Goal: Task Accomplishment & Management: Use online tool/utility

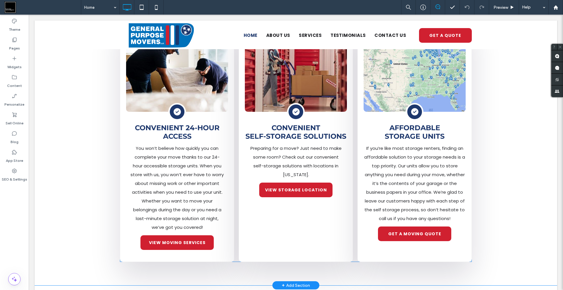
scroll to position [644, 0]
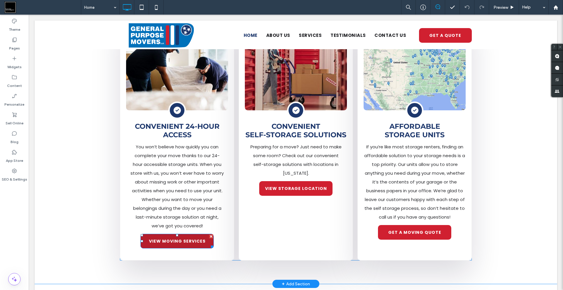
click at [209, 235] on div at bounding box center [211, 237] width 4 height 4
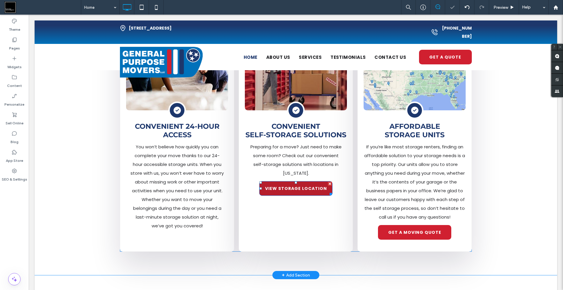
drag, startPoint x: 327, startPoint y: 169, endPoint x: 441, endPoint y: 211, distance: 122.3
click at [328, 182] on div at bounding box center [330, 184] width 4 height 4
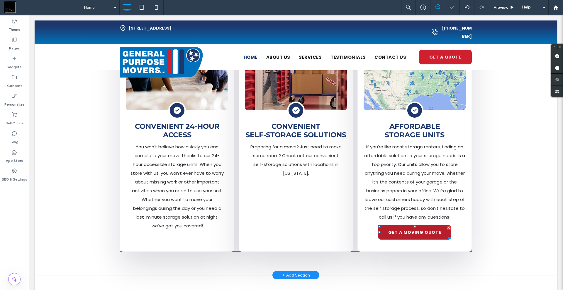
scroll to position [645, 0]
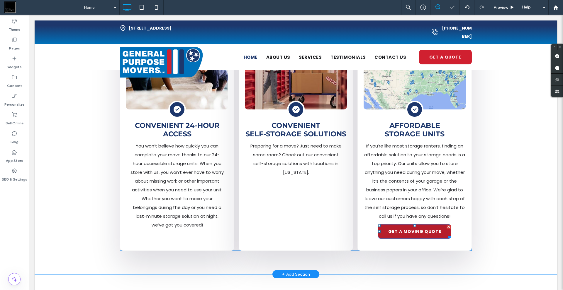
click at [446, 225] on div at bounding box center [448, 227] width 4 height 4
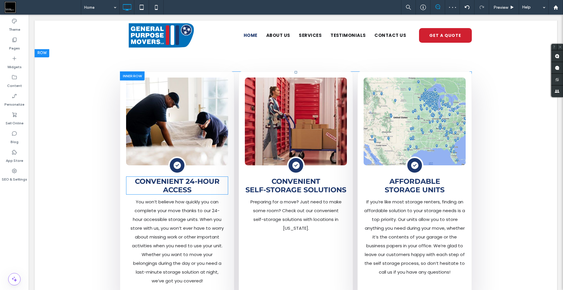
scroll to position [586, 0]
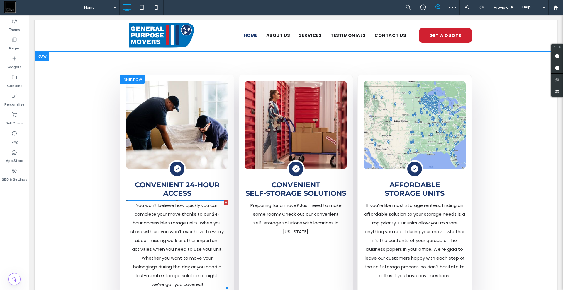
click at [190, 203] on span "You won’t believe how quickly you can complete your move thanks to our 24-hour …" at bounding box center [176, 245] width 93 height 85
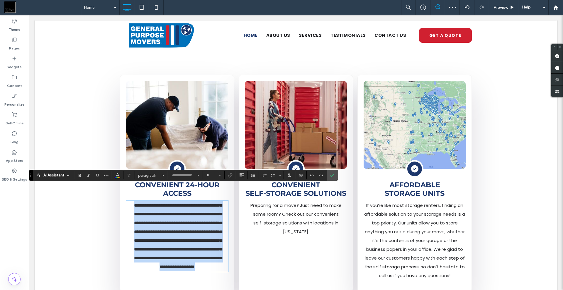
type input "*******"
type input "**"
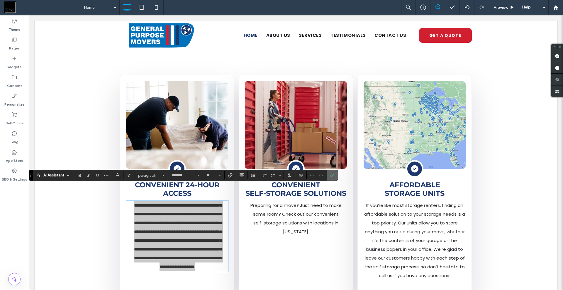
drag, startPoint x: 330, startPoint y: 174, endPoint x: 303, endPoint y: 160, distance: 31.2
click at [330, 174] on icon "Confirm" at bounding box center [332, 175] width 5 height 5
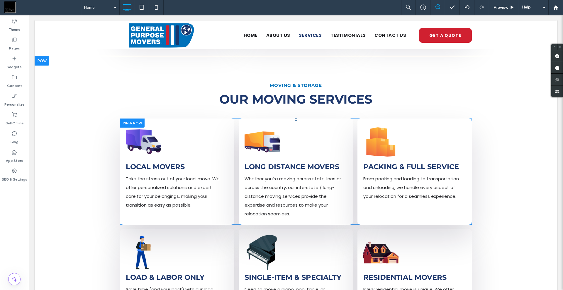
scroll to position [821, 0]
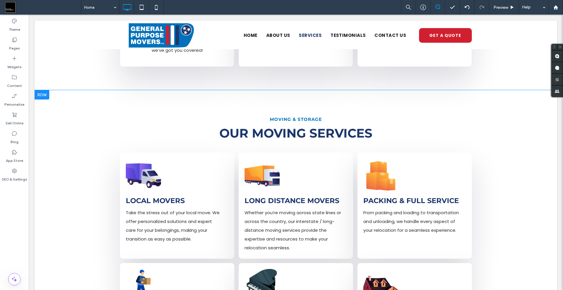
click at [43, 90] on div at bounding box center [42, 94] width 15 height 9
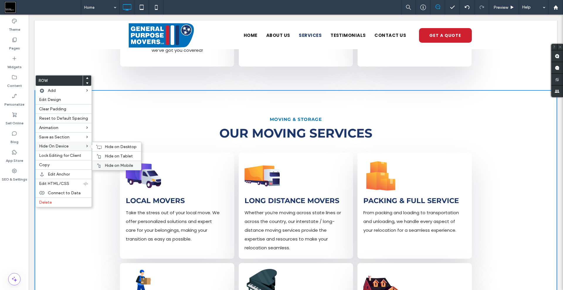
click at [109, 165] on span "Hide on Mobile" at bounding box center [119, 165] width 28 height 5
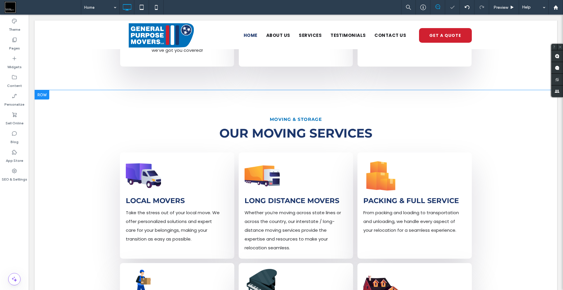
click at [43, 90] on div at bounding box center [42, 94] width 15 height 9
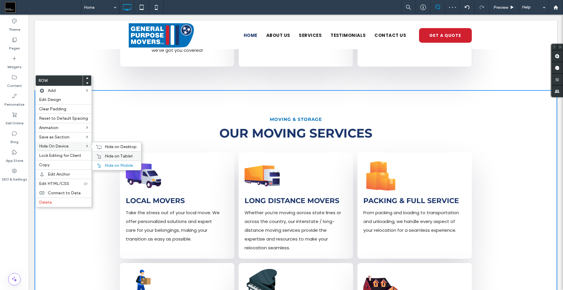
click at [110, 157] on span "Hide on Tablet" at bounding box center [119, 156] width 28 height 5
click at [106, 147] on span "Hide on Desktop" at bounding box center [121, 147] width 32 height 5
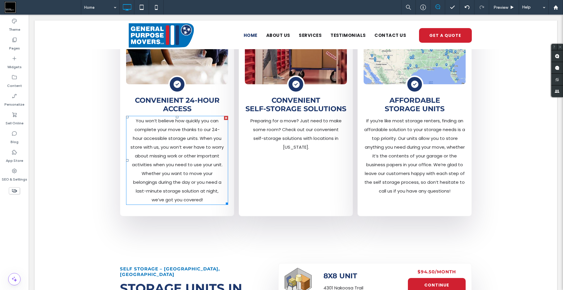
scroll to position [762, 0]
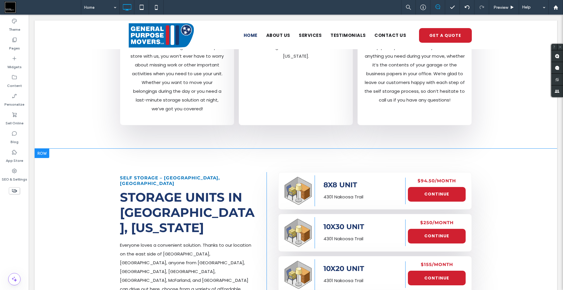
click at [46, 149] on div at bounding box center [42, 153] width 15 height 9
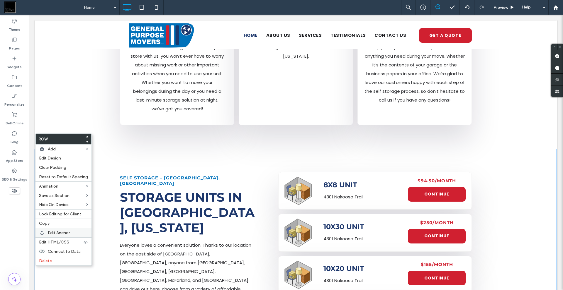
click at [64, 233] on span "Edit Anchor" at bounding box center [59, 233] width 22 height 5
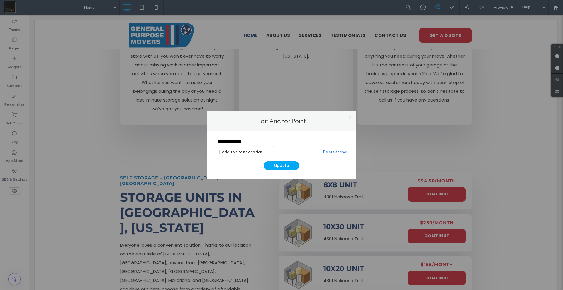
click at [249, 144] on input "**********" at bounding box center [244, 142] width 59 height 10
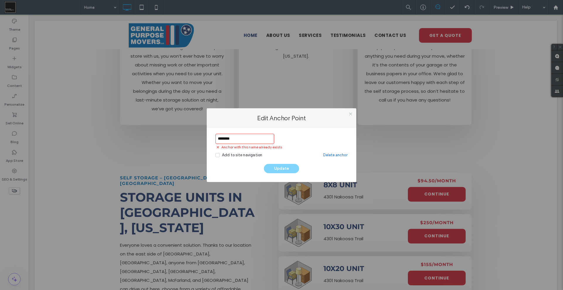
type input "********"
click at [352, 114] on icon at bounding box center [350, 114] width 4 height 4
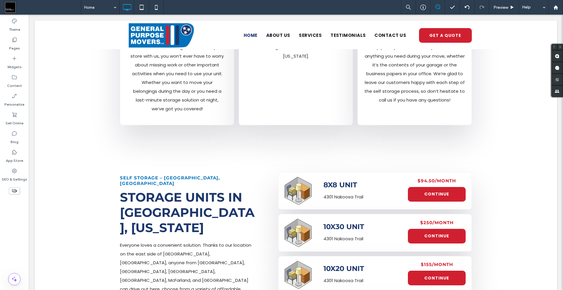
click at [17, 191] on icon at bounding box center [14, 191] width 6 height 6
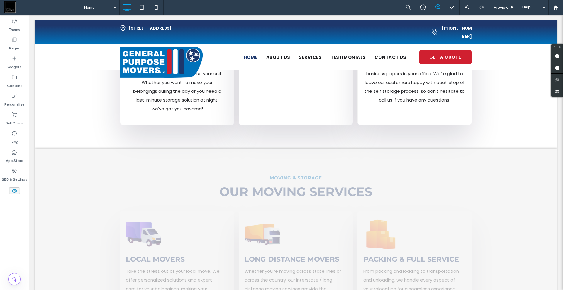
click at [268, 206] on button "Yes" at bounding box center [270, 204] width 18 height 7
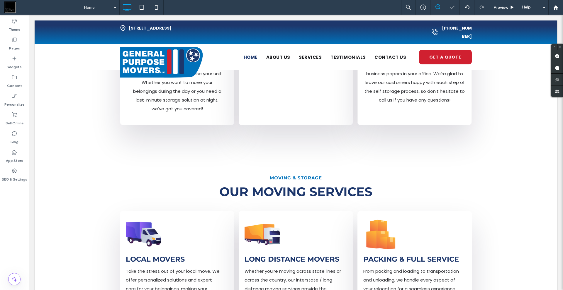
click at [47, 149] on div at bounding box center [42, 153] width 15 height 9
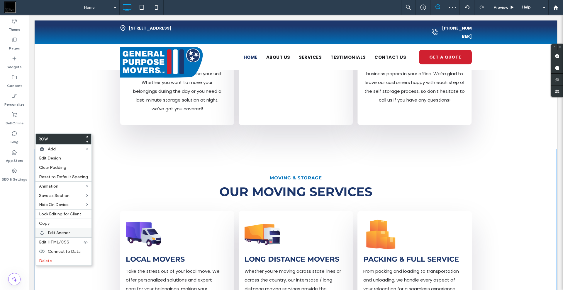
click at [59, 235] on span "Edit Anchor" at bounding box center [59, 233] width 22 height 5
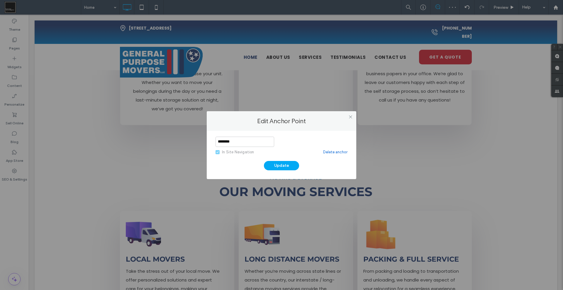
click at [329, 154] on link "Delete anchor" at bounding box center [335, 152] width 24 height 6
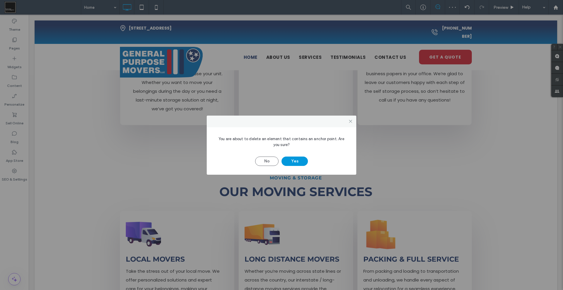
click at [300, 164] on button "Yes" at bounding box center [294, 161] width 26 height 9
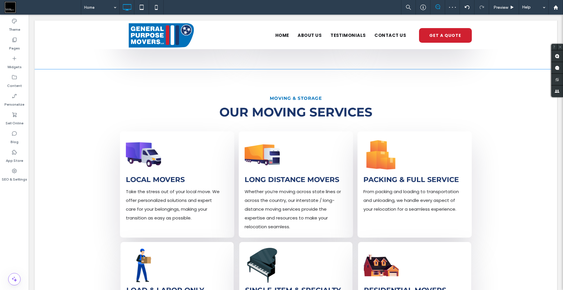
scroll to position [754, 0]
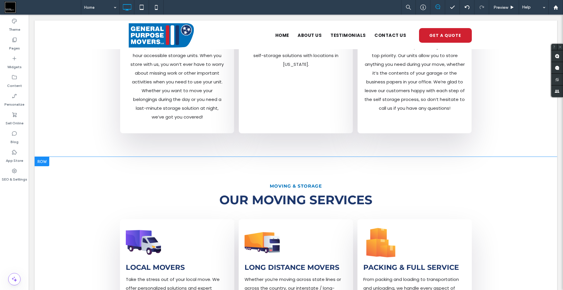
drag, startPoint x: 45, startPoint y: 144, endPoint x: 97, endPoint y: 219, distance: 91.3
click at [45, 157] on div at bounding box center [42, 161] width 15 height 9
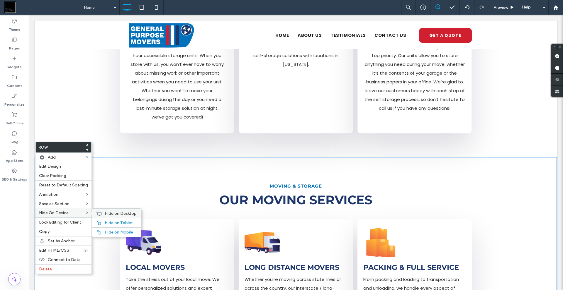
click at [107, 212] on span "Hide on Desktop" at bounding box center [121, 213] width 32 height 5
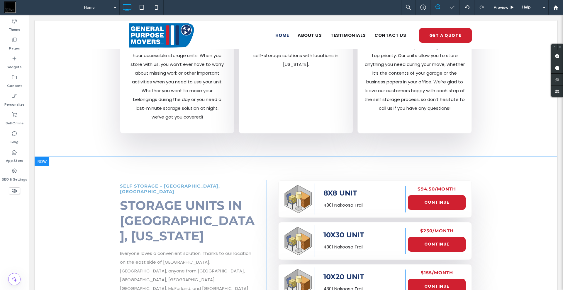
click at [44, 157] on div at bounding box center [42, 161] width 15 height 9
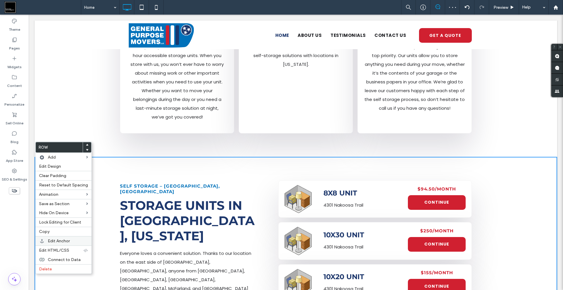
click at [56, 243] on span "Edit Anchor" at bounding box center [59, 241] width 22 height 5
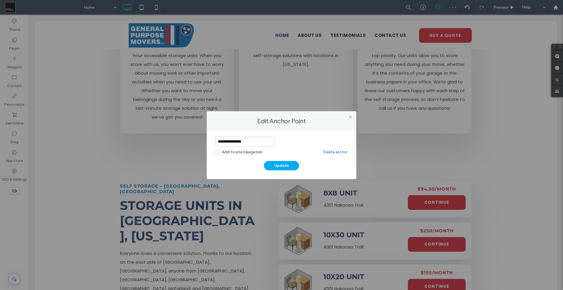
click at [263, 142] on input "**********" at bounding box center [244, 142] width 59 height 10
click at [263, 142] on input "*" at bounding box center [244, 142] width 59 height 10
type input "********"
click at [276, 166] on button "Update" at bounding box center [281, 165] width 35 height 9
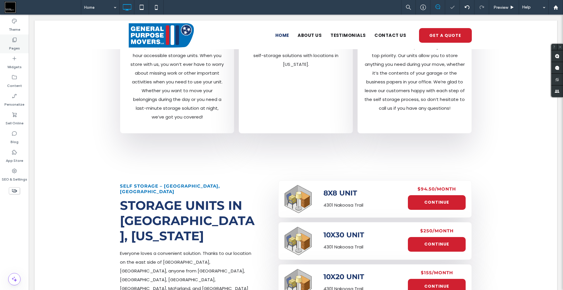
click at [14, 45] on label "Pages" at bounding box center [14, 47] width 11 height 8
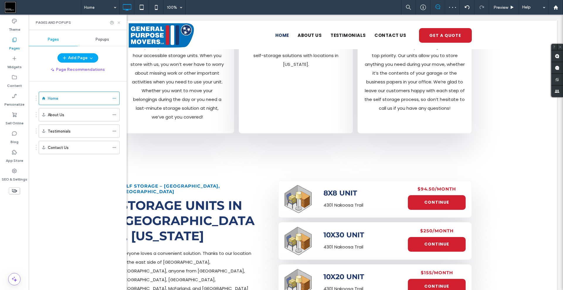
click at [119, 23] on icon at bounding box center [119, 23] width 4 height 4
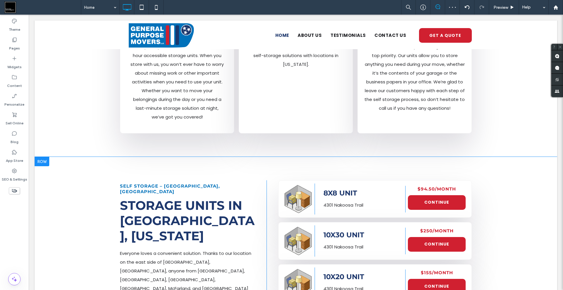
click at [39, 157] on div at bounding box center [42, 161] width 15 height 9
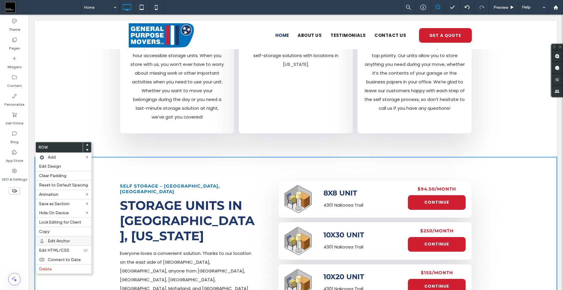
click at [59, 243] on span "Edit Anchor" at bounding box center [59, 241] width 22 height 5
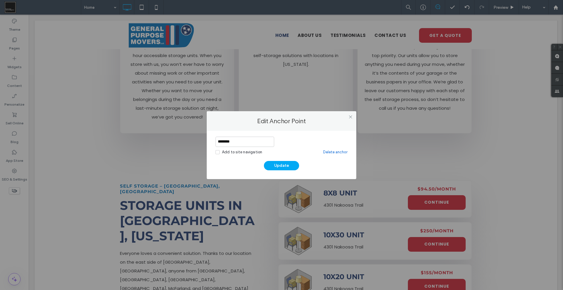
click at [226, 152] on div "Add to site navigation" at bounding box center [242, 152] width 40 height 6
click at [280, 165] on button "Update" at bounding box center [281, 165] width 35 height 9
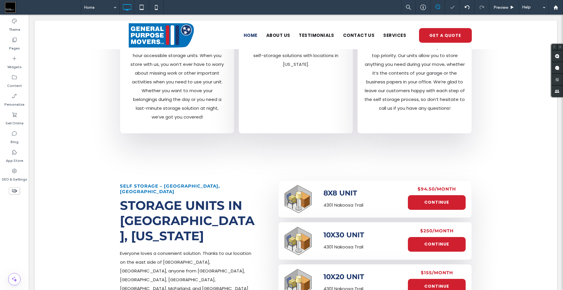
click at [15, 43] on label "Pages" at bounding box center [14, 47] width 11 height 8
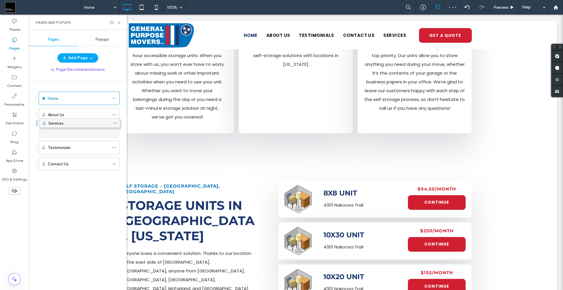
drag, startPoint x: 67, startPoint y: 164, endPoint x: 68, endPoint y: 125, distance: 38.7
click at [119, 23] on icon at bounding box center [119, 23] width 4 height 4
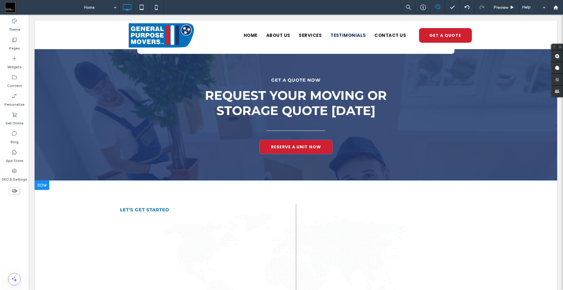
scroll to position [1252, 0]
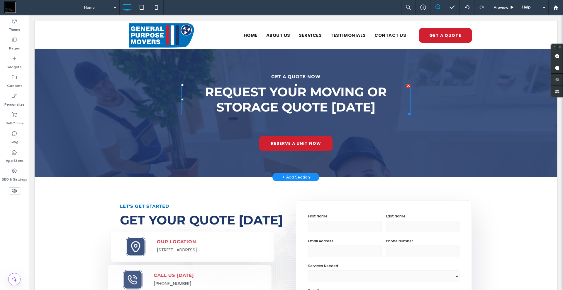
click at [288, 94] on span "Request your moving or storage quote [DATE]" at bounding box center [296, 99] width 182 height 30
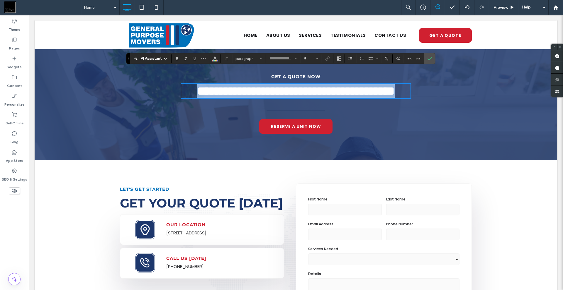
type input "**********"
type input "**"
click at [305, 90] on span "**********" at bounding box center [296, 91] width 198 height 12
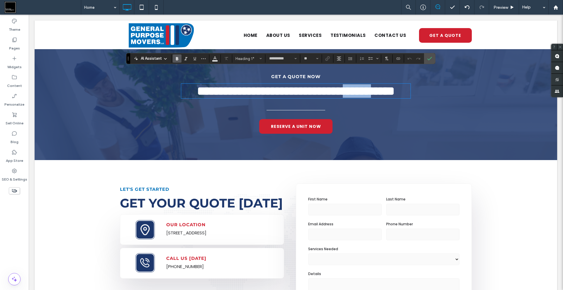
click at [305, 90] on span "**********" at bounding box center [296, 91] width 198 height 12
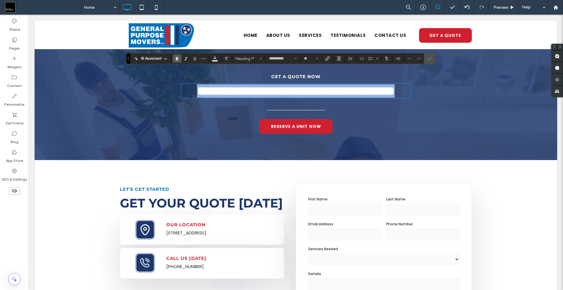
click at [305, 90] on span "**********" at bounding box center [296, 91] width 198 height 12
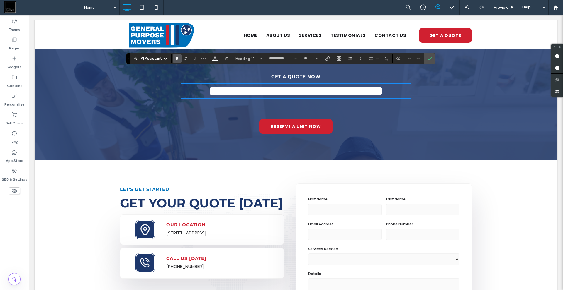
type input "*******"
type input "**"
click at [430, 58] on use "Confirm" at bounding box center [429, 59] width 5 height 4
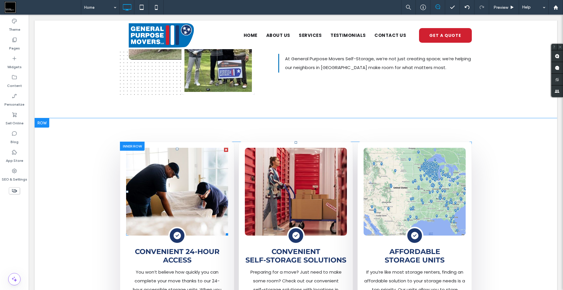
scroll to position [557, 0]
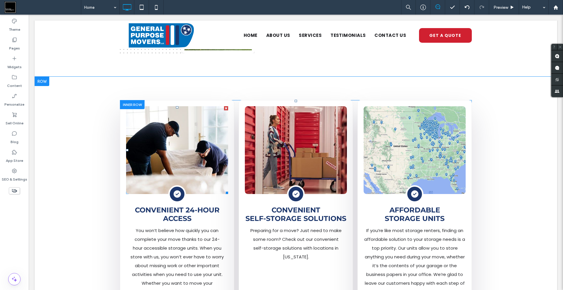
click at [184, 121] on link at bounding box center [177, 150] width 102 height 88
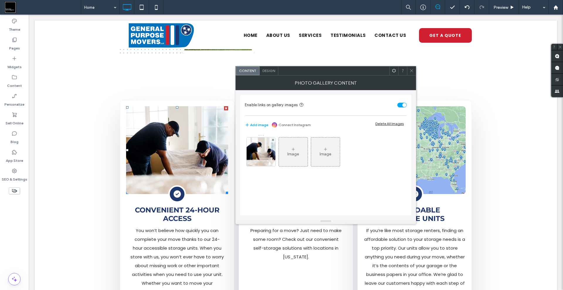
click at [411, 67] on span at bounding box center [411, 71] width 4 height 9
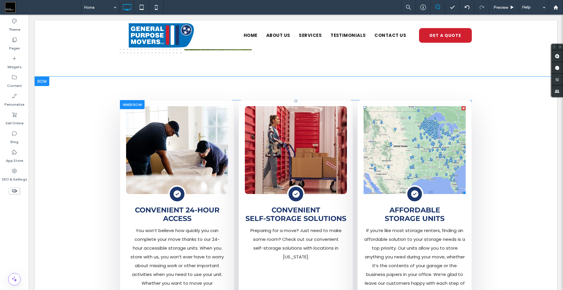
click at [417, 123] on link at bounding box center [414, 150] width 102 height 88
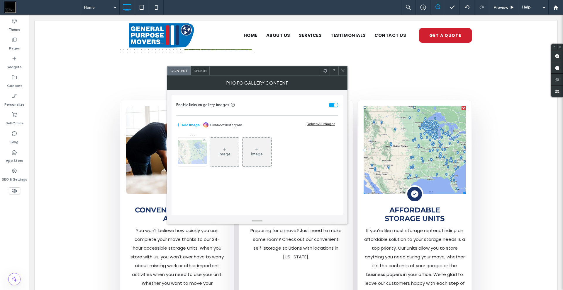
click at [184, 145] on img at bounding box center [192, 152] width 47 height 24
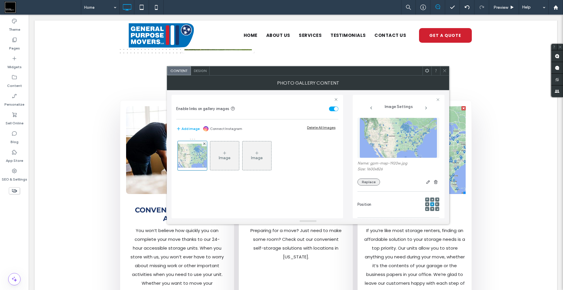
click at [366, 185] on button "Replace" at bounding box center [368, 182] width 23 height 7
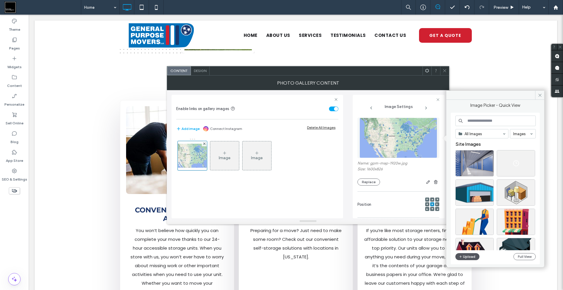
click at [464, 258] on button "Upload" at bounding box center [467, 257] width 24 height 7
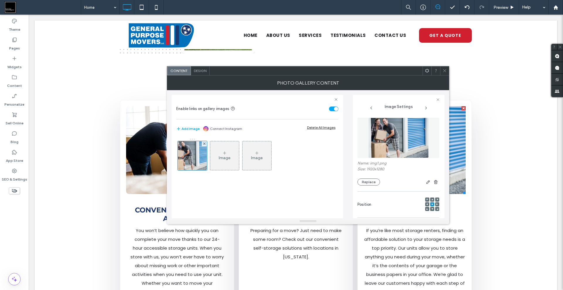
click at [445, 67] on span at bounding box center [444, 71] width 4 height 9
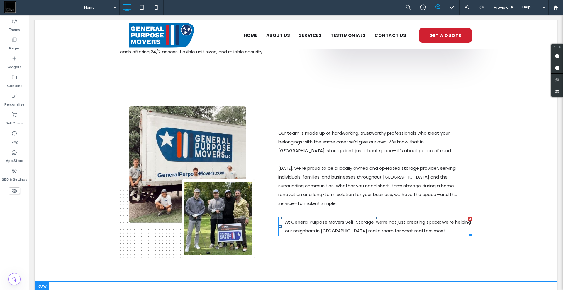
scroll to position [498, 0]
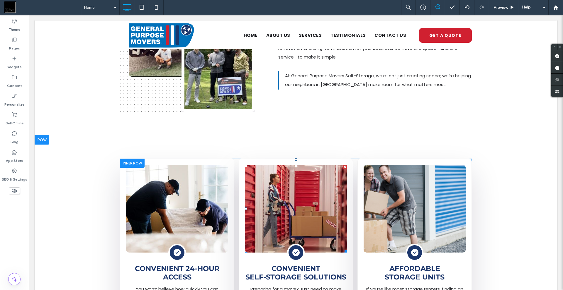
click at [308, 189] on link at bounding box center [296, 209] width 102 height 88
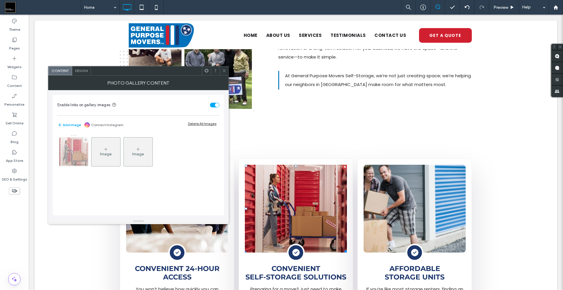
click at [78, 145] on img at bounding box center [73, 152] width 39 height 29
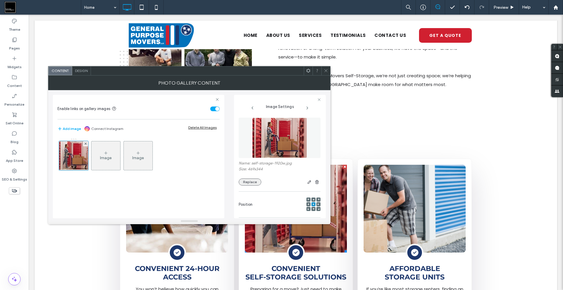
click at [249, 179] on button "Replace" at bounding box center [250, 182] width 23 height 7
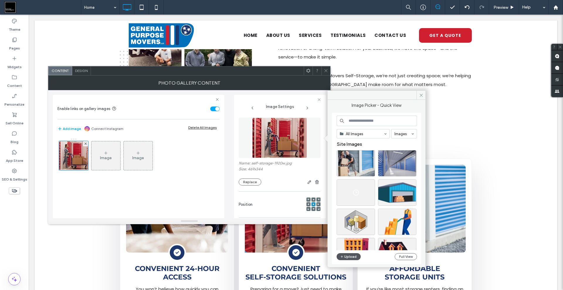
click at [351, 256] on button "Upload" at bounding box center [349, 257] width 24 height 7
click at [352, 256] on button "Upload" at bounding box center [349, 257] width 24 height 7
click at [250, 183] on button "Replace" at bounding box center [250, 182] width 23 height 7
click at [351, 255] on button "Upload" at bounding box center [349, 257] width 24 height 7
click at [344, 256] on button "Upload" at bounding box center [349, 257] width 24 height 7
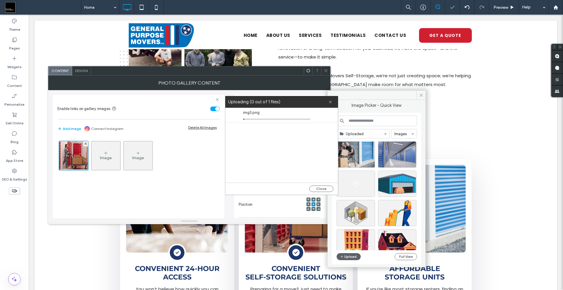
click at [328, 73] on span at bounding box center [326, 71] width 4 height 9
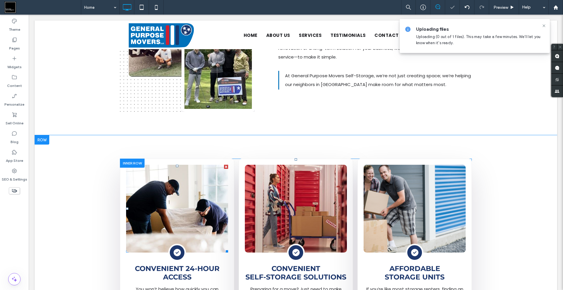
click at [185, 200] on link at bounding box center [177, 209] width 102 height 88
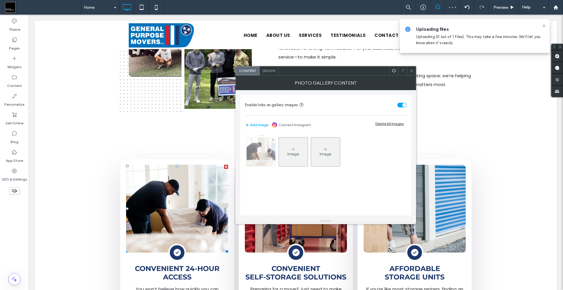
click at [265, 154] on img at bounding box center [260, 152] width 39 height 29
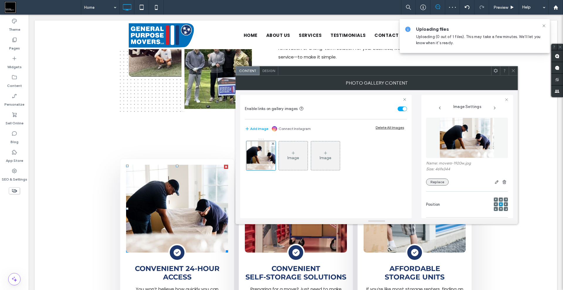
click at [434, 180] on button "Replace" at bounding box center [437, 182] width 23 height 7
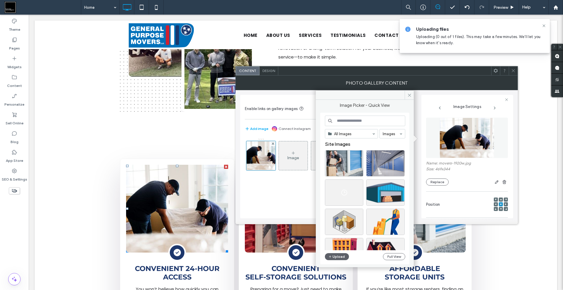
click at [514, 73] on span at bounding box center [513, 71] width 4 height 9
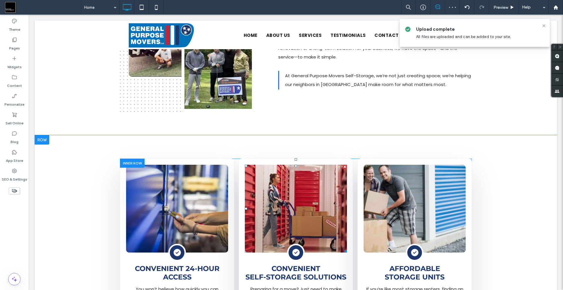
click at [298, 184] on link at bounding box center [296, 209] width 102 height 88
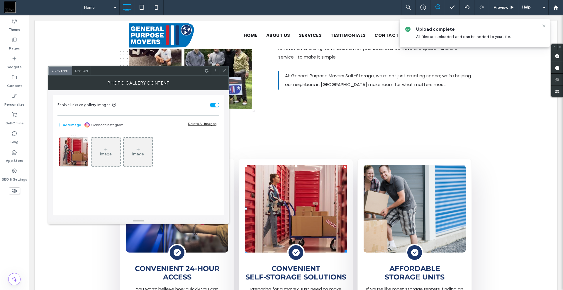
click at [223, 71] on icon at bounding box center [224, 71] width 4 height 4
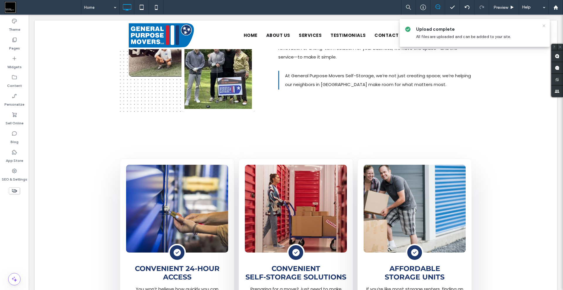
click at [543, 26] on icon at bounding box center [543, 25] width 5 height 5
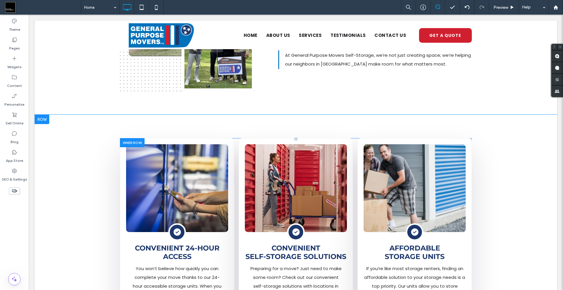
scroll to position [586, 0]
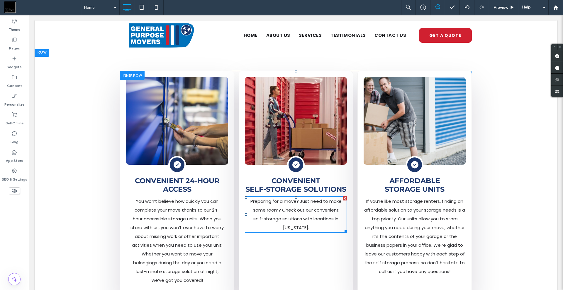
click at [293, 198] on p "Preparing for a move? Just need to make some room? Check out our convenient sel…" at bounding box center [295, 214] width 93 height 35
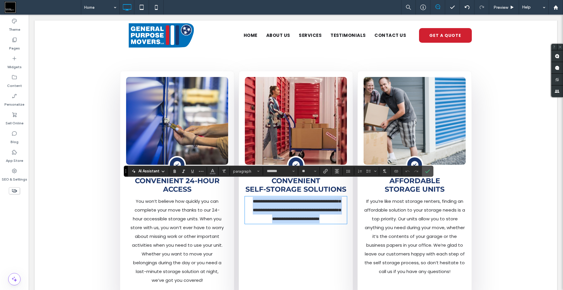
click at [285, 199] on span "**********" at bounding box center [297, 210] width 88 height 22
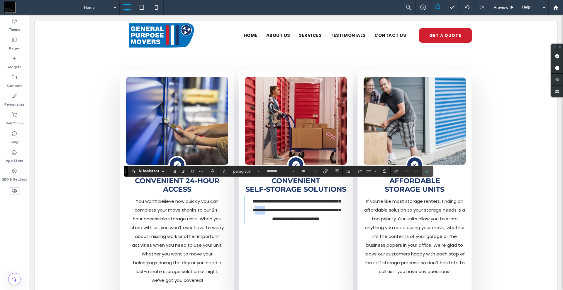
click at [285, 199] on span "**********" at bounding box center [297, 210] width 88 height 22
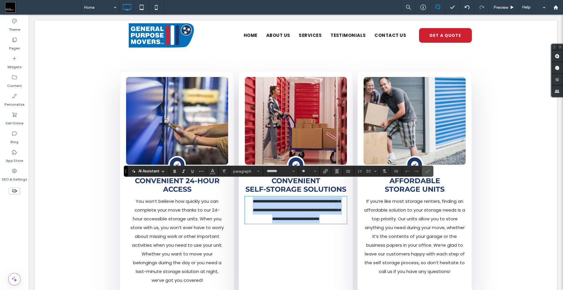
click at [285, 199] on span "**********" at bounding box center [297, 210] width 88 height 22
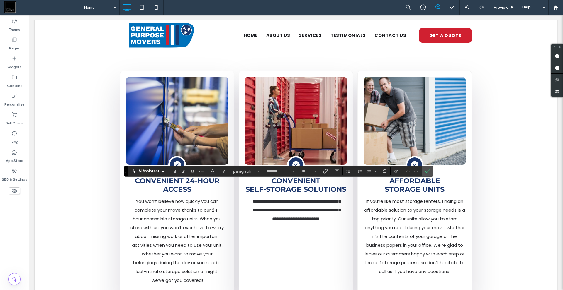
scroll to position [0, 0]
click at [280, 228] on span "**********" at bounding box center [297, 219] width 88 height 40
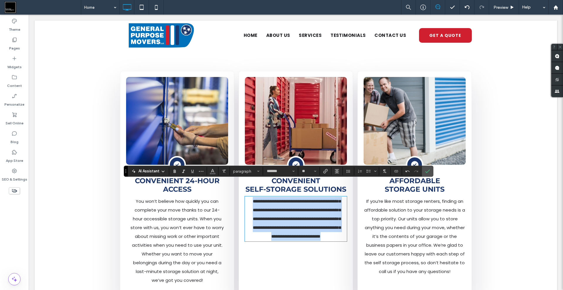
click at [280, 228] on span "**********" at bounding box center [297, 219] width 88 height 40
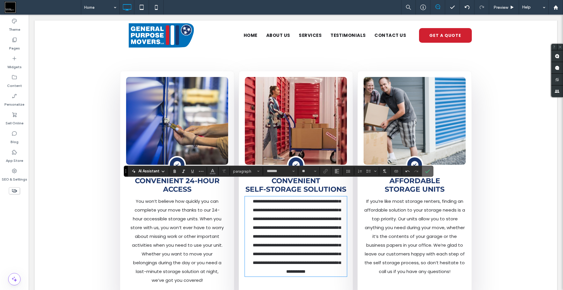
click at [425, 172] on icon "Confirm" at bounding box center [427, 171] width 5 height 5
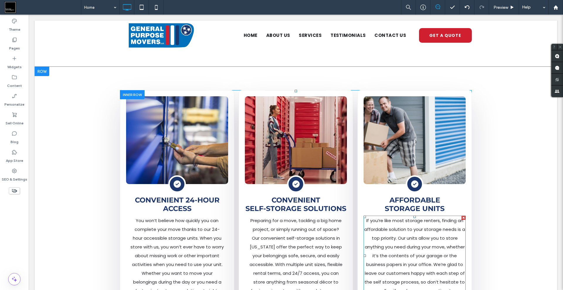
scroll to position [557, 0]
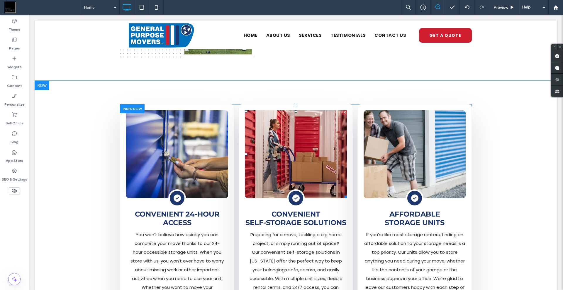
click at [298, 130] on link at bounding box center [296, 155] width 102 height 88
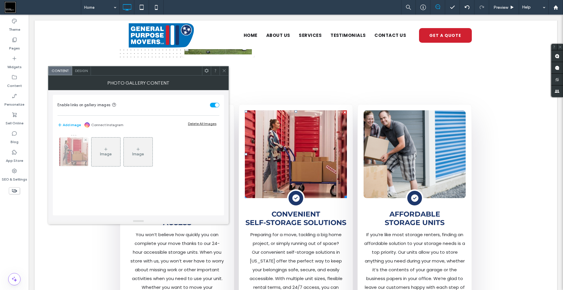
click at [84, 152] on img at bounding box center [73, 152] width 39 height 29
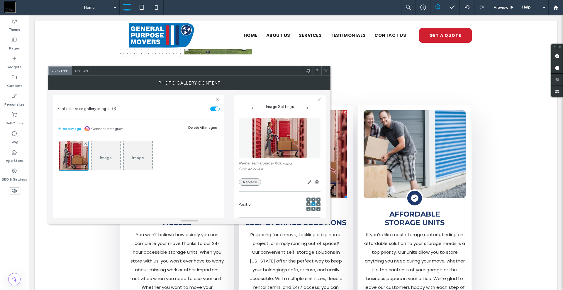
click at [246, 180] on button "Replace" at bounding box center [250, 182] width 23 height 7
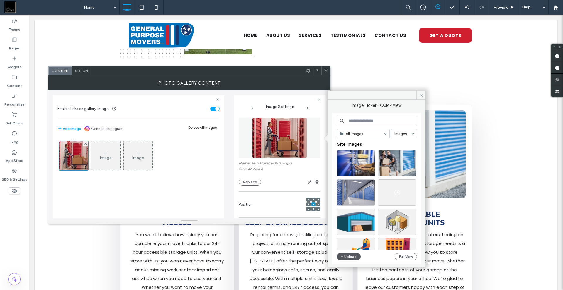
click at [347, 256] on button "Upload" at bounding box center [349, 257] width 24 height 7
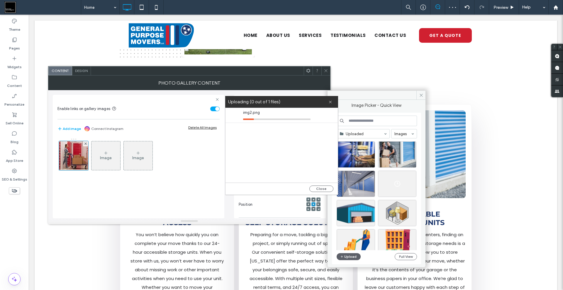
click at [324, 72] on icon at bounding box center [326, 71] width 4 height 4
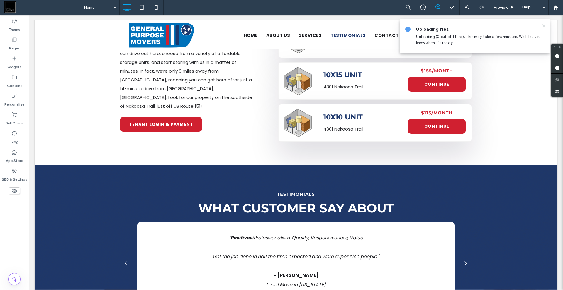
scroll to position [938, 0]
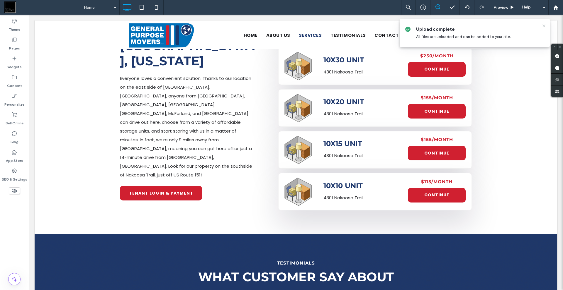
drag, startPoint x: 544, startPoint y: 27, endPoint x: 319, endPoint y: 102, distance: 237.0
click at [544, 27] on icon at bounding box center [543, 25] width 5 height 5
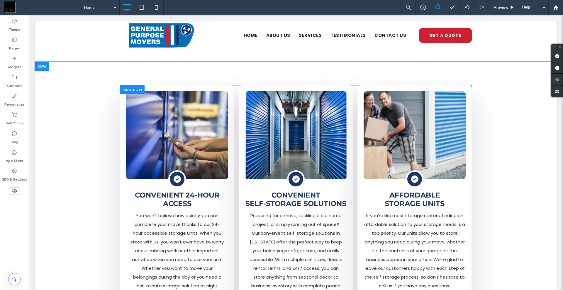
scroll to position [645, 0]
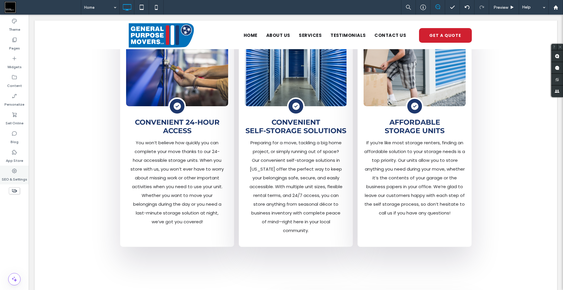
click at [10, 170] on div "SEO & Settings" at bounding box center [14, 175] width 29 height 19
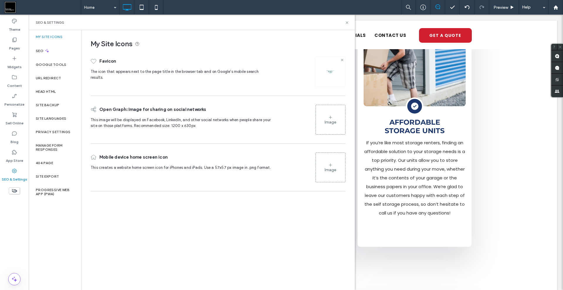
click at [342, 60] on use at bounding box center [342, 60] width 2 height 2
click at [341, 80] on div "Image" at bounding box center [330, 71] width 29 height 28
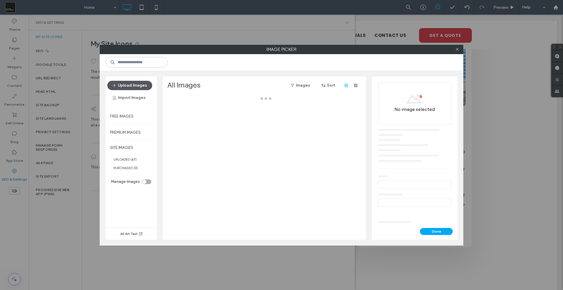
click at [130, 84] on button "Upload Images" at bounding box center [129, 85] width 45 height 9
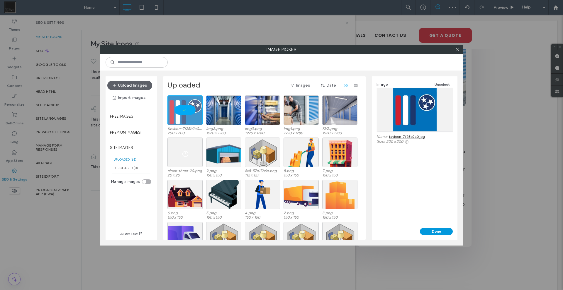
click at [436, 231] on button "Done" at bounding box center [436, 231] width 33 height 7
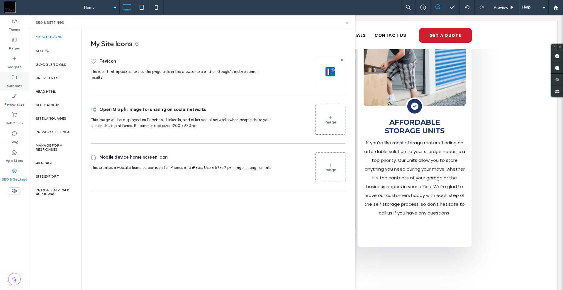
click at [21, 83] on label "Content" at bounding box center [14, 84] width 15 height 8
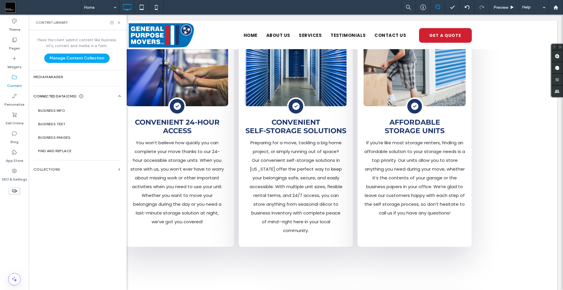
click at [55, 109] on div "Site Backup" at bounding box center [55, 104] width 53 height 13
click at [70, 112] on label "Business Info" at bounding box center [78, 111] width 80 height 4
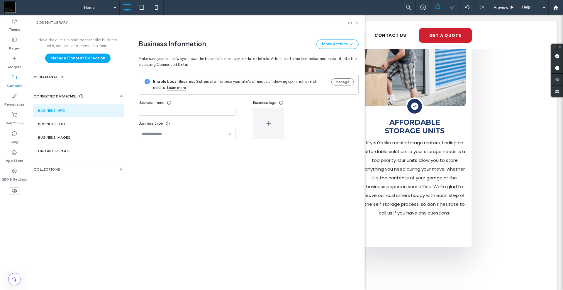
type input "**********"
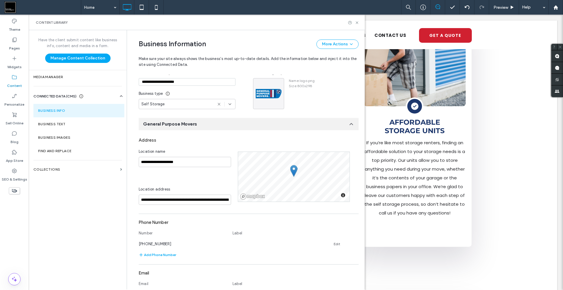
scroll to position [17, 0]
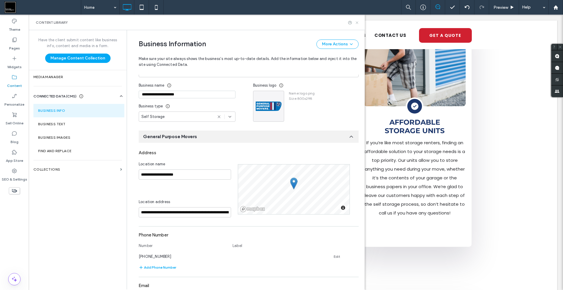
click at [356, 23] on use at bounding box center [357, 22] width 2 height 2
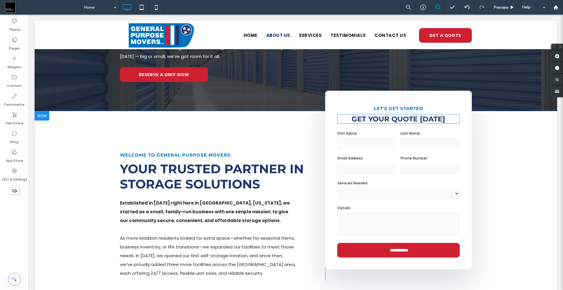
scroll to position [117, 0]
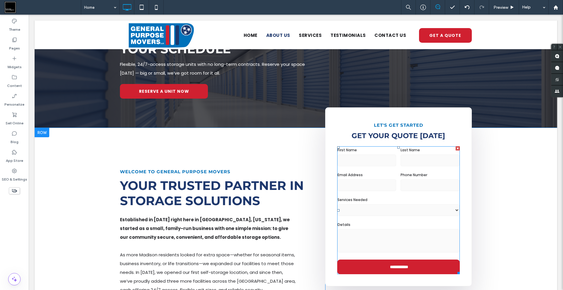
click at [371, 205] on select "**********" at bounding box center [398, 211] width 122 height 12
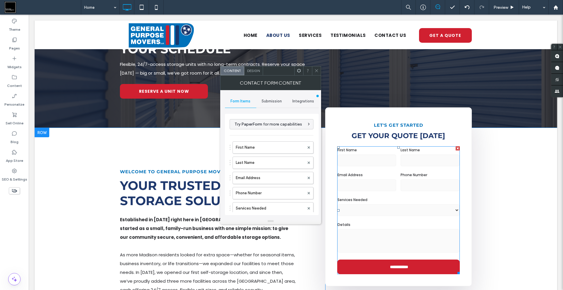
type input "**********"
click at [371, 205] on select "**********" at bounding box center [398, 211] width 122 height 12
click at [307, 208] on use at bounding box center [308, 208] width 2 height 2
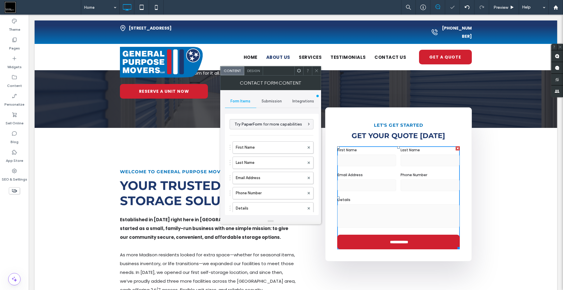
click at [316, 68] on span at bounding box center [316, 71] width 4 height 9
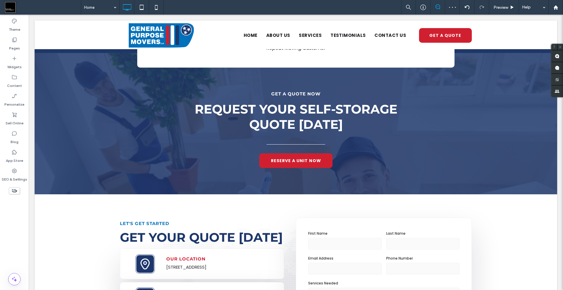
scroll to position [1323, 0]
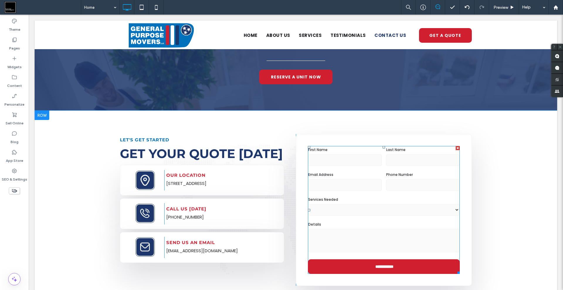
click at [346, 204] on select "**********" at bounding box center [383, 210] width 151 height 12
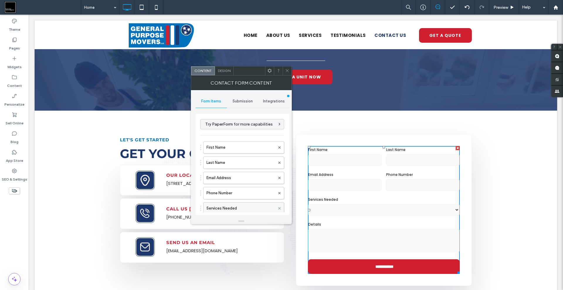
click at [278, 208] on icon at bounding box center [279, 209] width 2 height 2
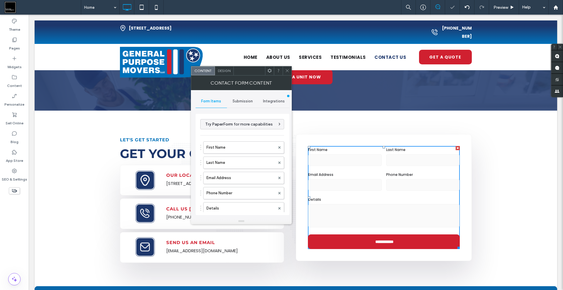
click at [287, 73] on span at bounding box center [287, 71] width 4 height 9
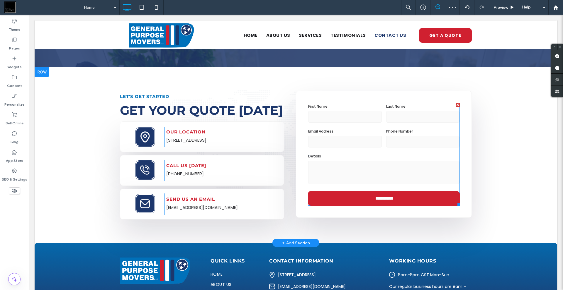
scroll to position [1353, 0]
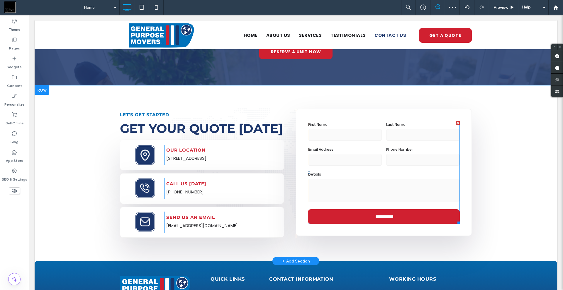
click at [353, 146] on label "Email Address" at bounding box center [345, 149] width 74 height 7
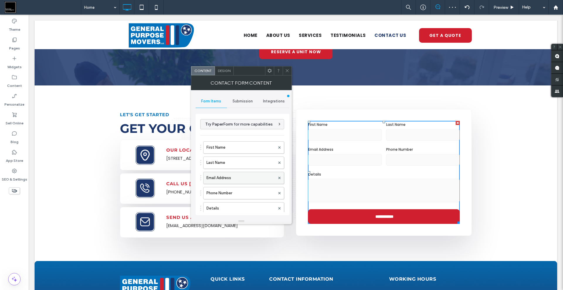
click at [231, 181] on label "Email Address" at bounding box center [240, 178] width 69 height 12
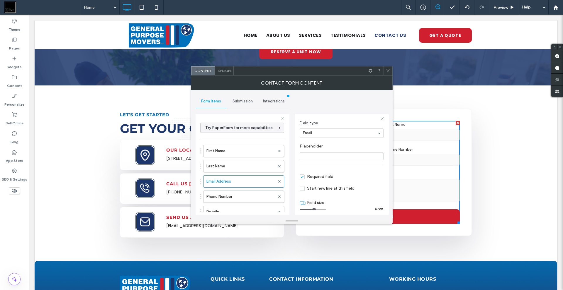
scroll to position [41, 0]
drag, startPoint x: 319, startPoint y: 205, endPoint x: 354, endPoint y: 206, distance: 34.9
click at [326, 205] on input "range" at bounding box center [313, 205] width 26 height 1
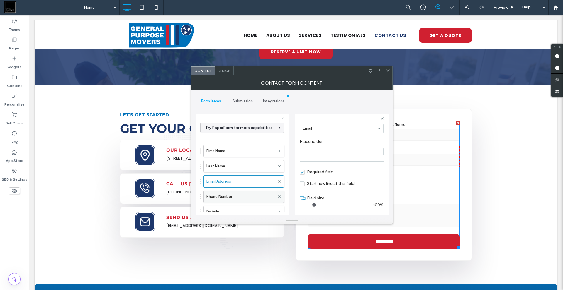
click at [220, 193] on label "Phone Number" at bounding box center [240, 197] width 69 height 12
drag, startPoint x: 328, startPoint y: 206, endPoint x: 364, endPoint y: 208, distance: 36.4
type input "**"
click at [326, 205] on input "range" at bounding box center [313, 205] width 26 height 1
click at [388, 77] on div "Contact Form Content" at bounding box center [292, 83] width 202 height 15
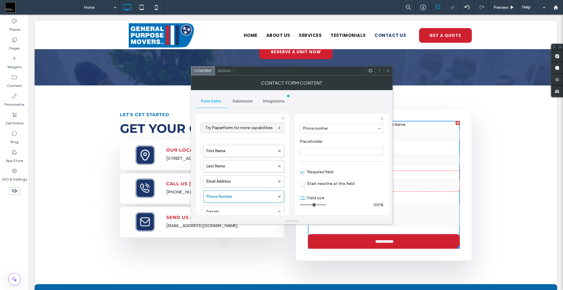
click at [389, 73] on span at bounding box center [388, 71] width 4 height 9
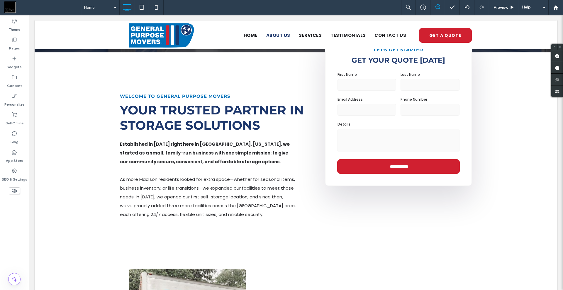
scroll to position [160, 0]
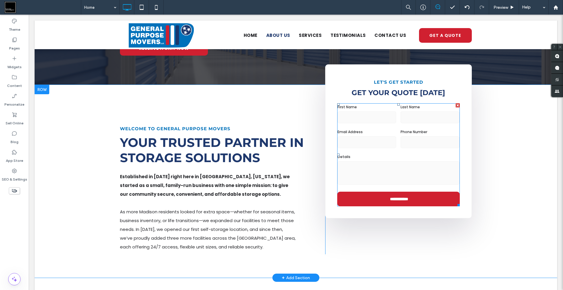
click at [372, 137] on input "email" at bounding box center [366, 143] width 59 height 12
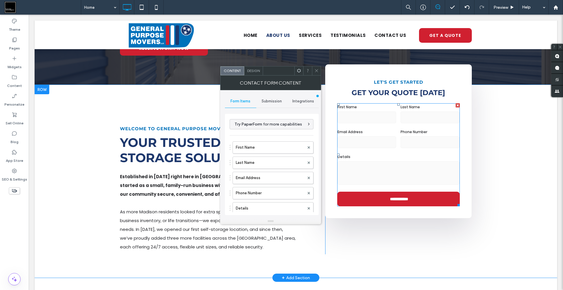
type input "**********"
click at [256, 183] on label "Email Address" at bounding box center [270, 178] width 69 height 12
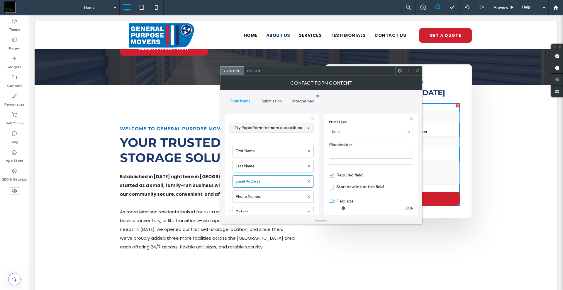
scroll to position [41, 0]
drag, startPoint x: 355, startPoint y: 205, endPoint x: 381, endPoint y: 208, distance: 25.6
click at [355, 205] on input "range" at bounding box center [342, 205] width 26 height 1
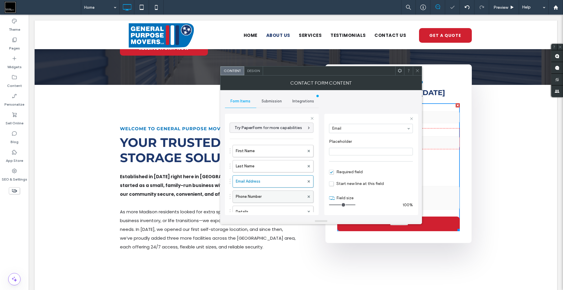
click at [268, 193] on label "Phone Number" at bounding box center [270, 197] width 69 height 12
drag, startPoint x: 376, startPoint y: 210, endPoint x: 387, endPoint y: 208, distance: 11.3
type input "**"
click at [355, 205] on input "range" at bounding box center [342, 205] width 26 height 1
click at [415, 69] on icon at bounding box center [417, 71] width 4 height 4
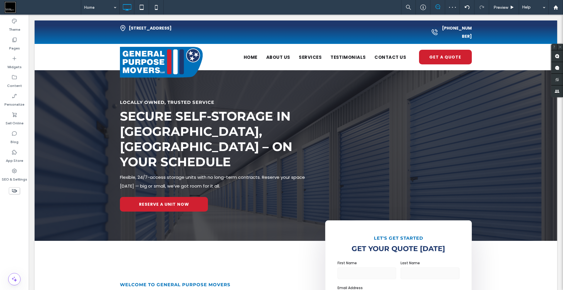
scroll to position [0, 0]
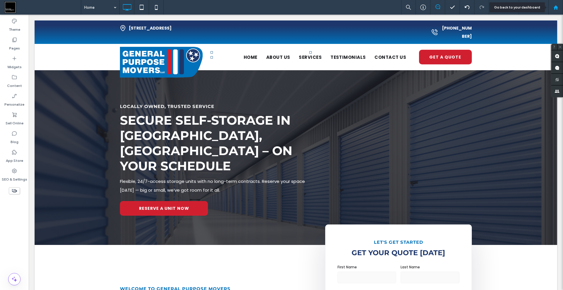
click at [560, 9] on div at bounding box center [555, 7] width 14 height 5
